Goal: Transaction & Acquisition: Purchase product/service

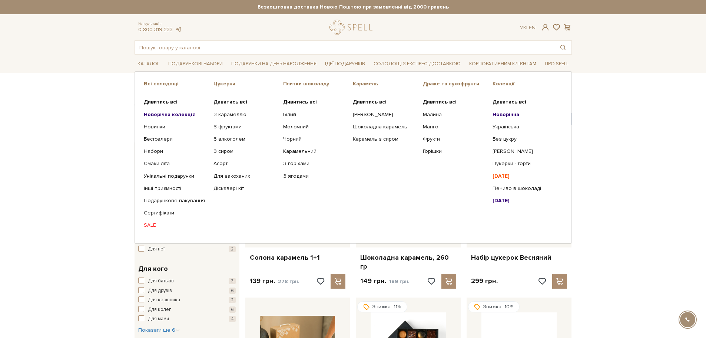
click at [153, 226] on link "SALE" at bounding box center [176, 225] width 64 height 7
